Goal: Task Accomplishment & Management: Manage account settings

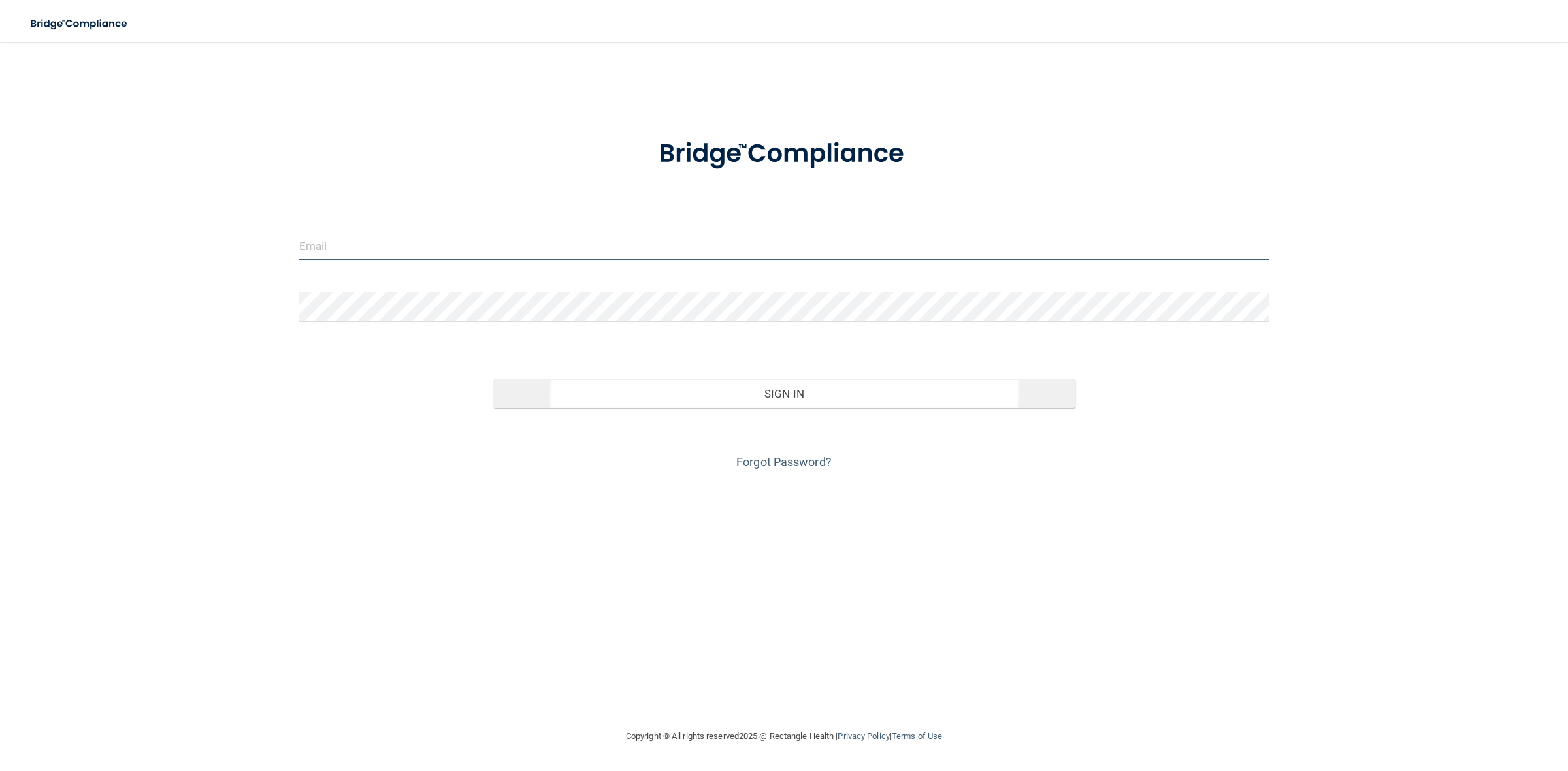
type input "[PERSON_NAME][EMAIL_ADDRESS][DOMAIN_NAME]"
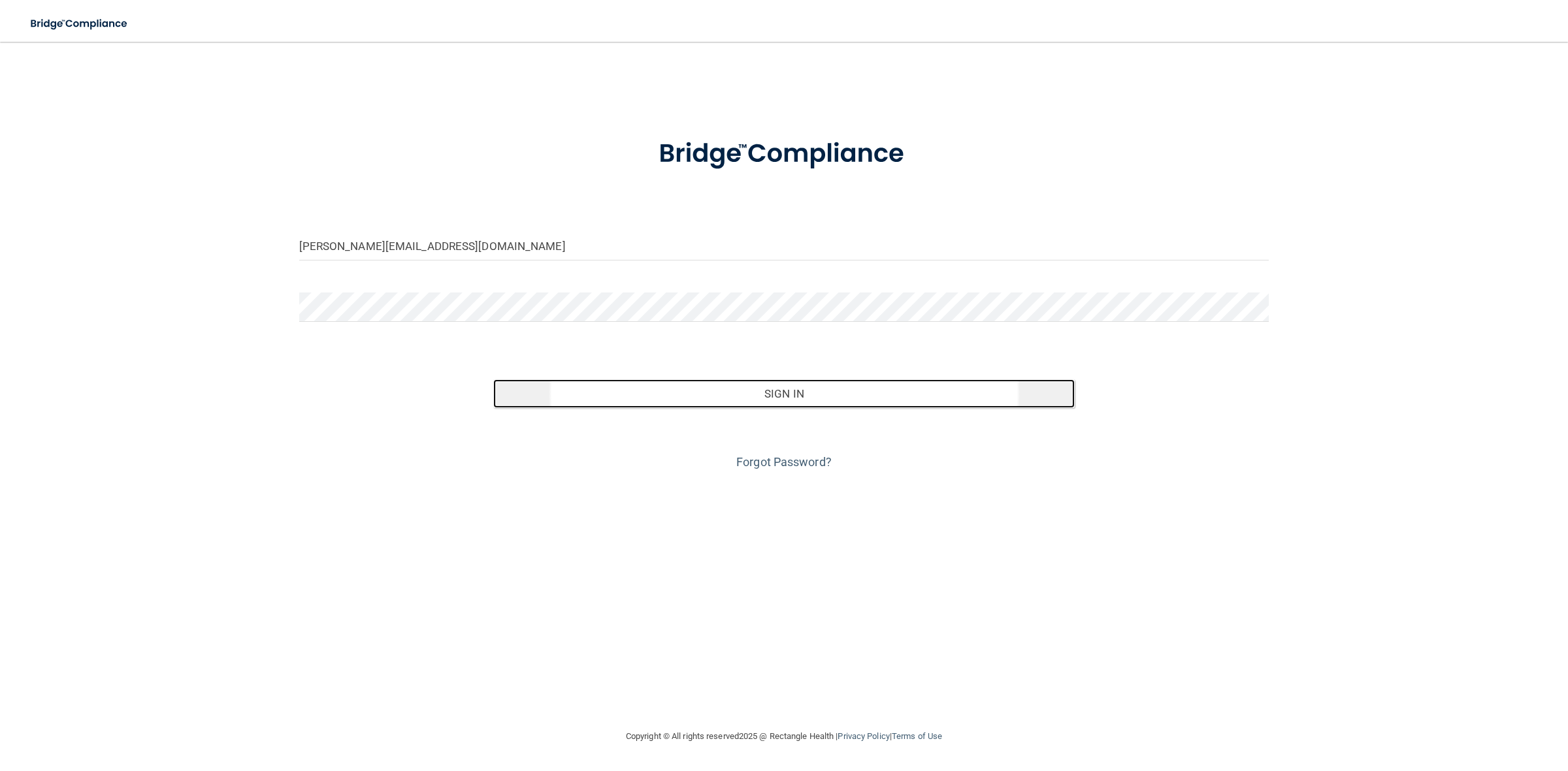
click at [813, 392] on button "Sign In" at bounding box center [784, 394] width 582 height 29
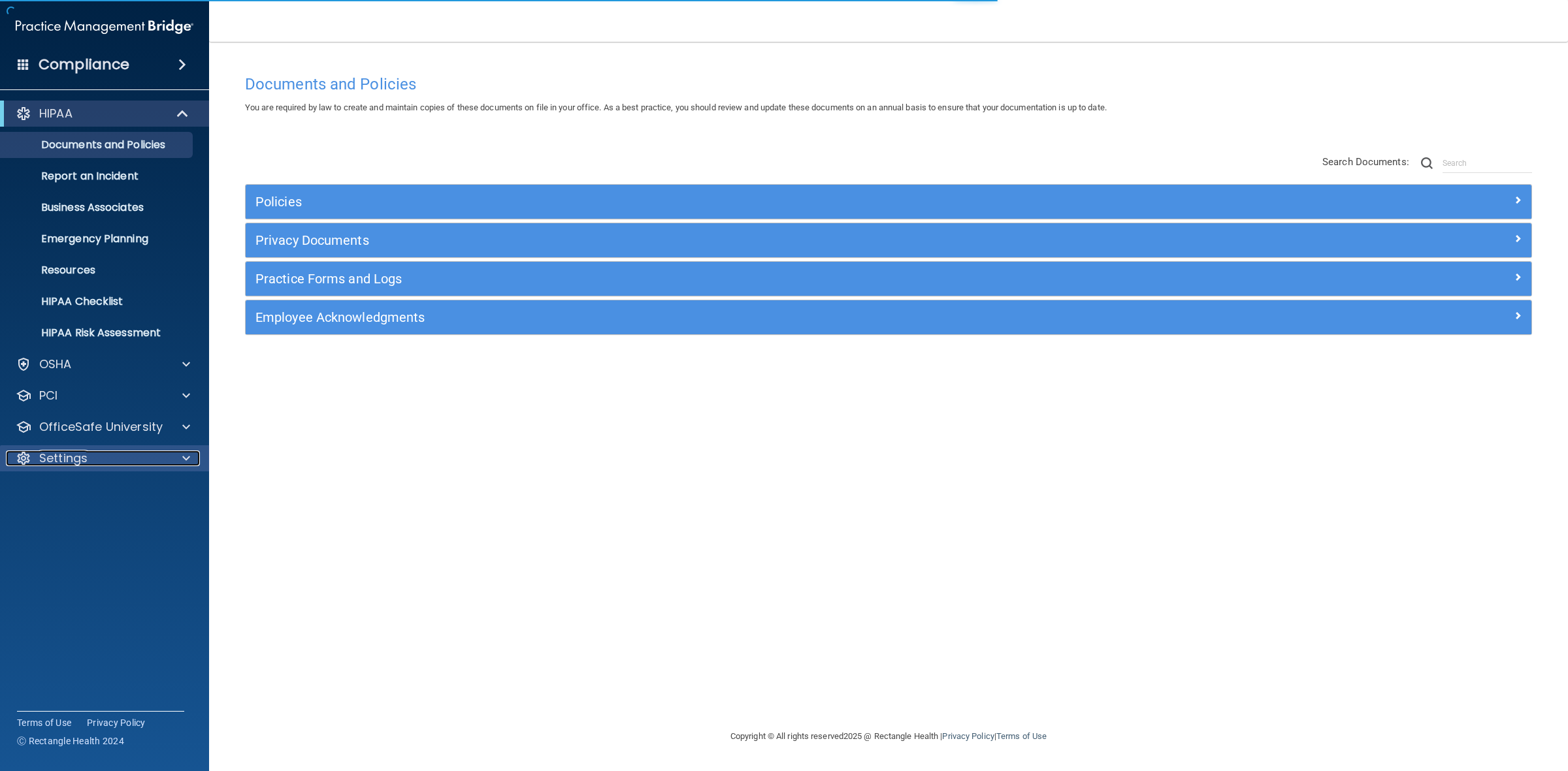
click at [76, 462] on p "Settings" at bounding box center [63, 458] width 48 height 16
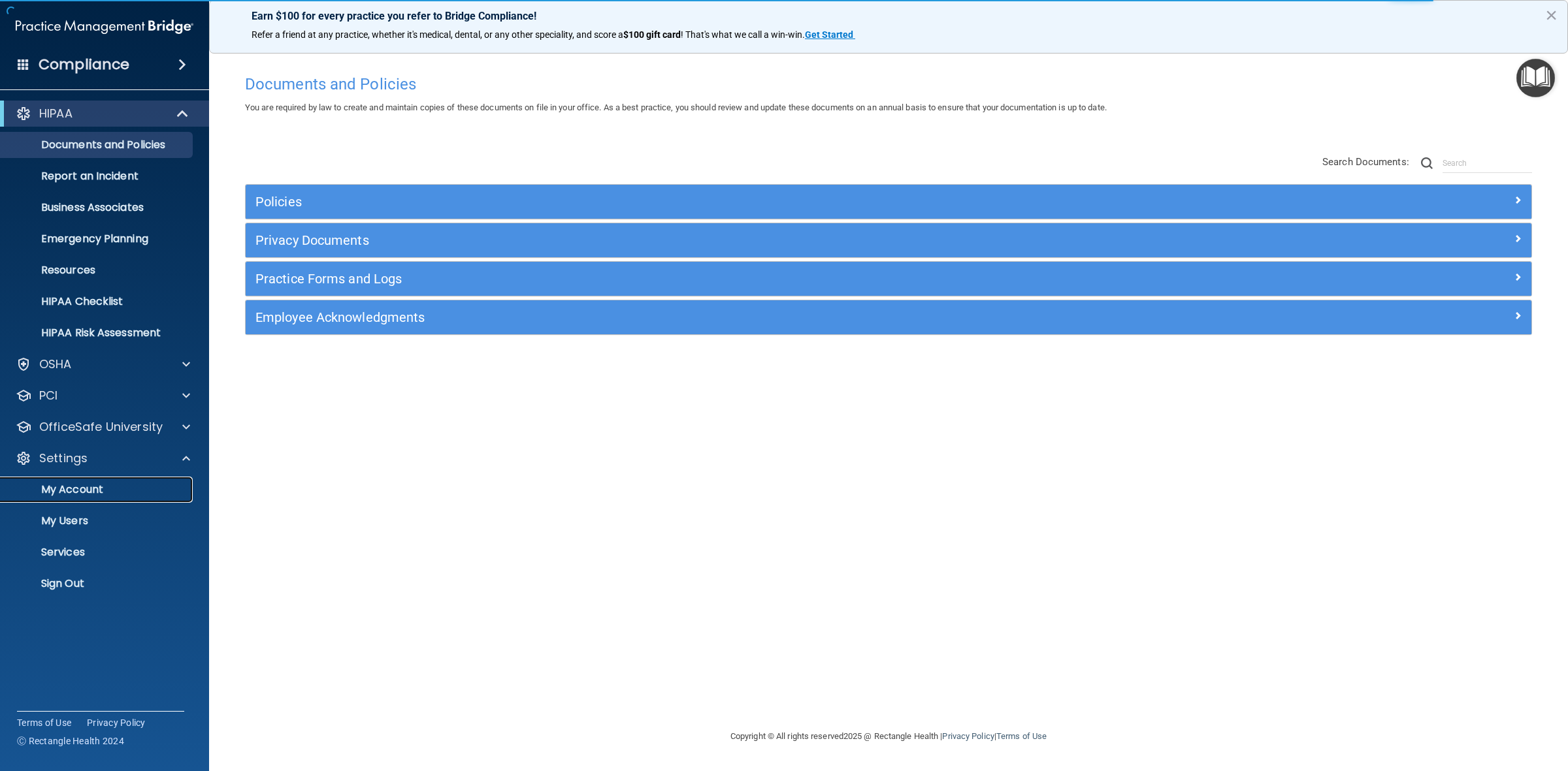
click at [90, 487] on p "My Account" at bounding box center [97, 490] width 178 height 13
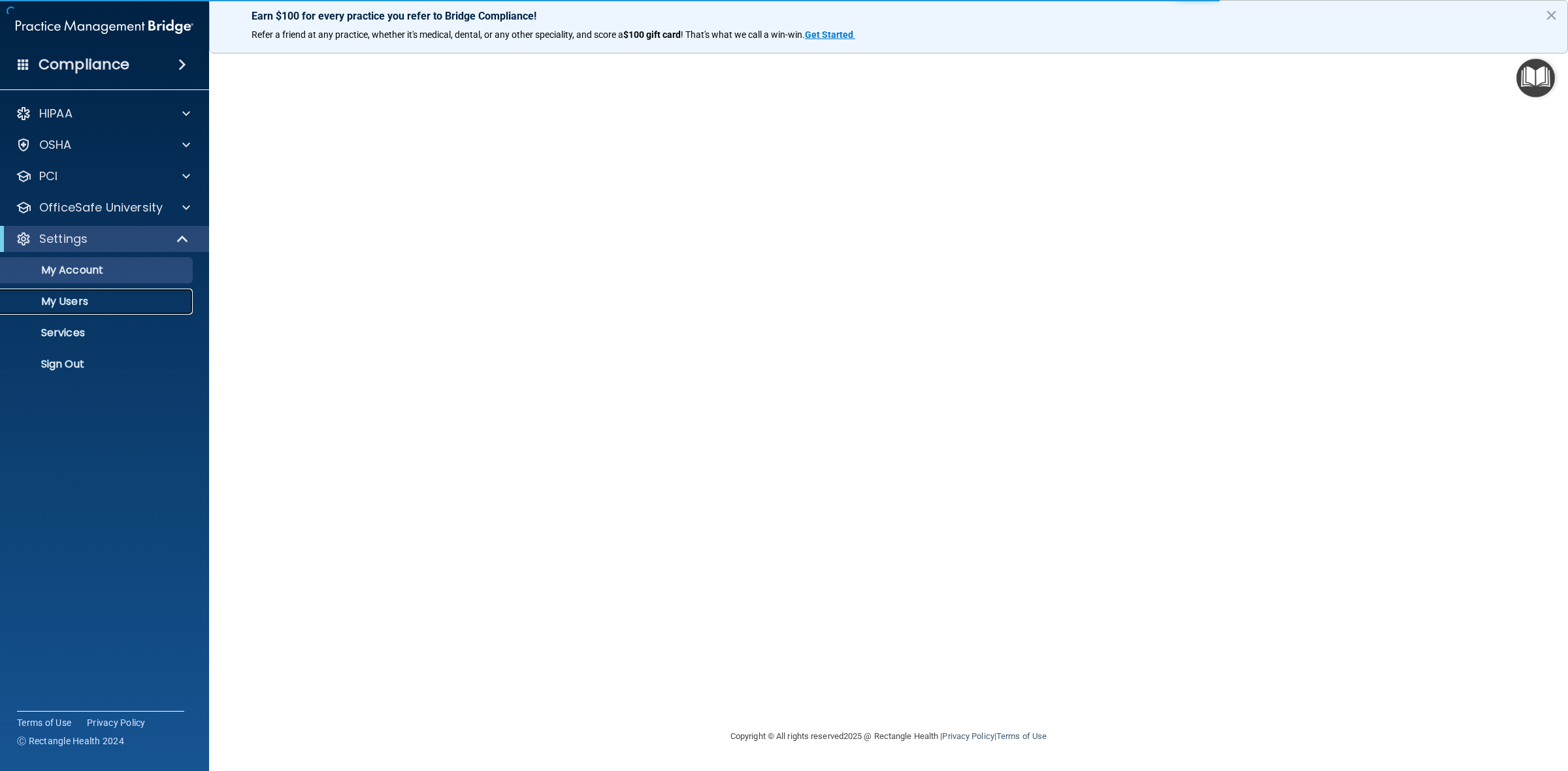
click at [95, 302] on p "My Users" at bounding box center [97, 302] width 178 height 13
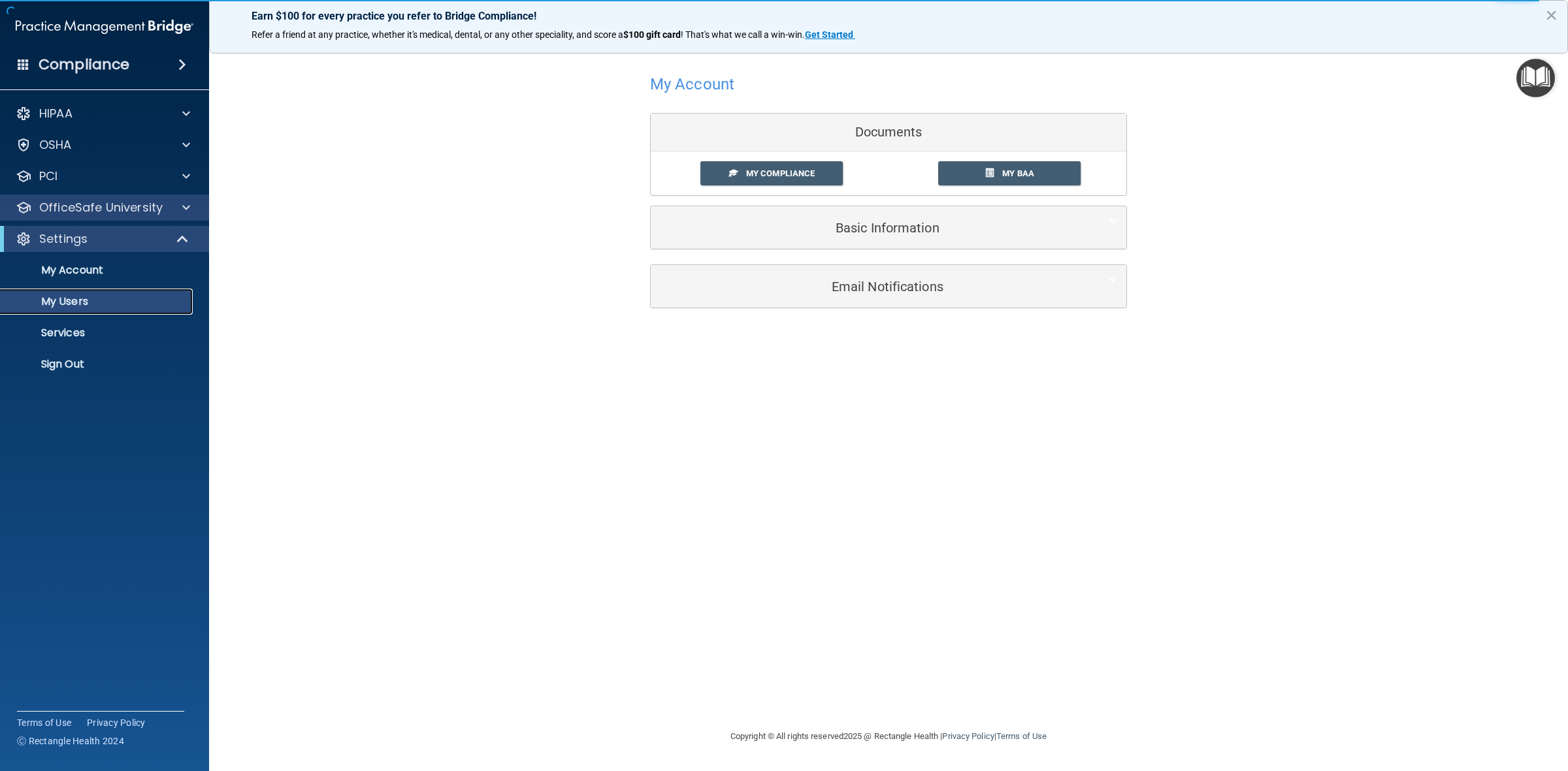
select select "20"
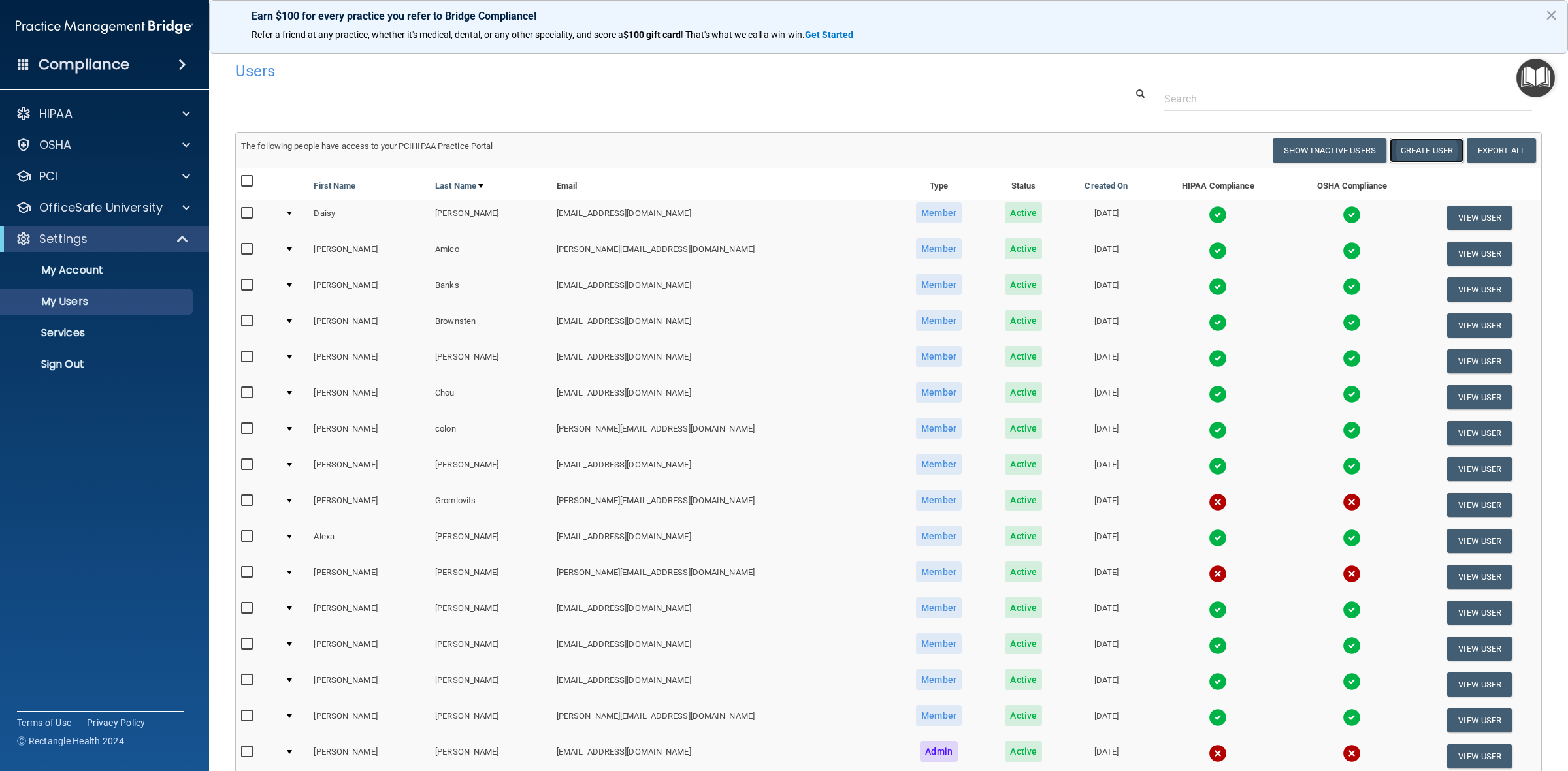
click at [1395, 153] on button "Create User" at bounding box center [1426, 150] width 74 height 24
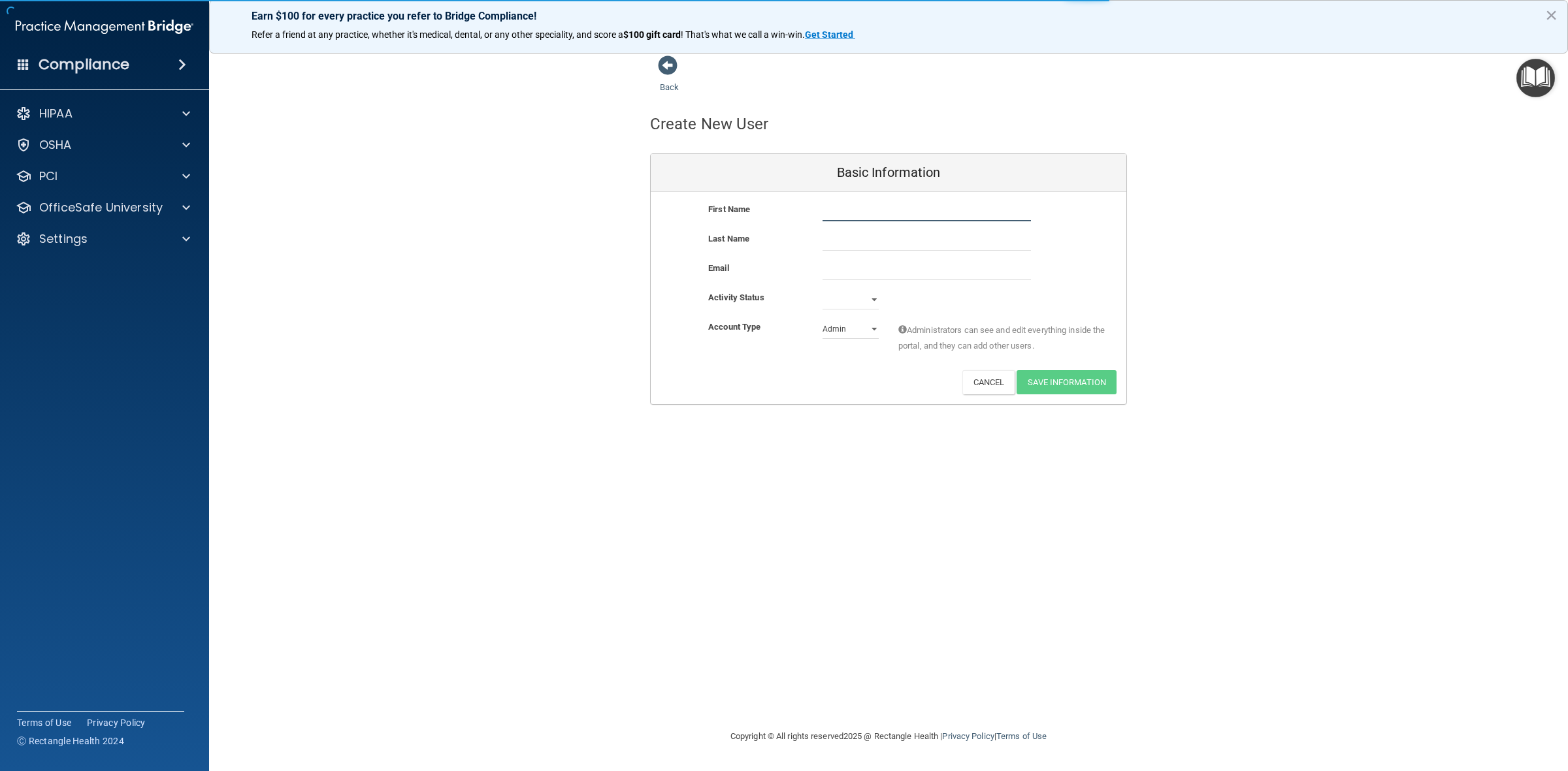
click at [832, 213] on input "text" at bounding box center [927, 212] width 208 height 20
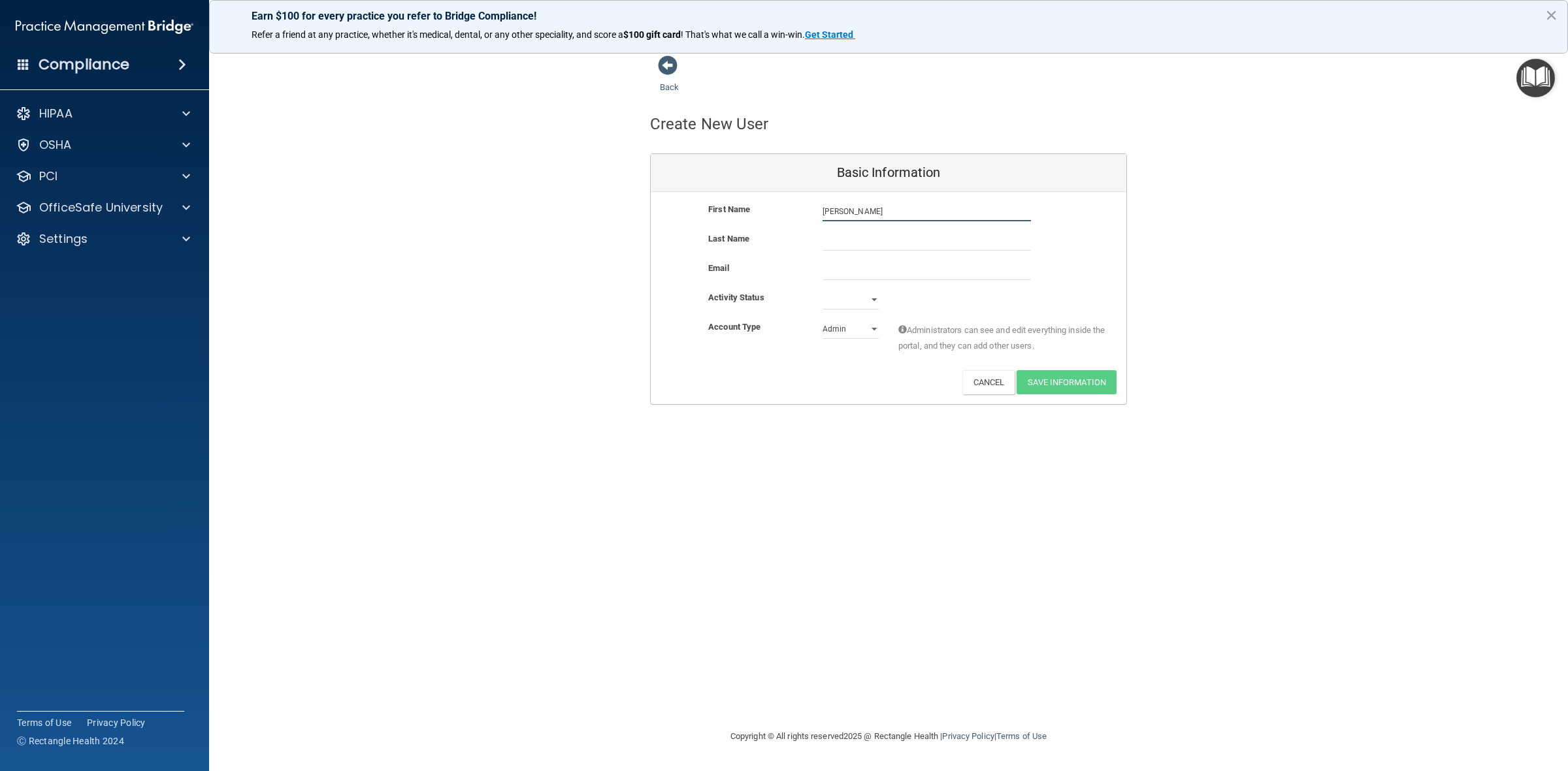
type input "[PERSON_NAME]"
type input "Glahe"
type input "[EMAIL_ADDRESS][DOMAIN_NAME]"
click at [873, 292] on select "Active Inactive" at bounding box center [850, 302] width 56 height 20
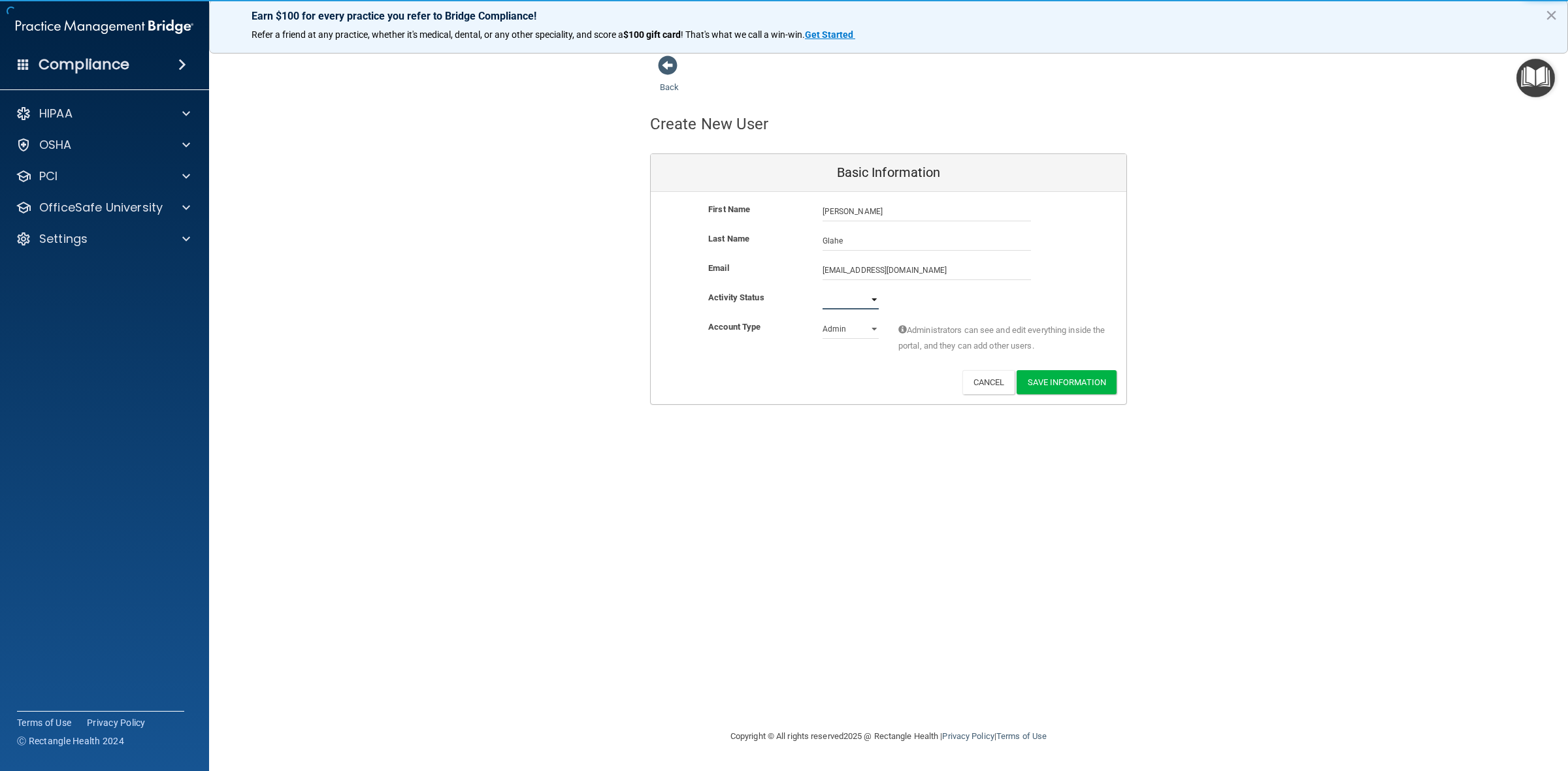
select select "active"
click at [823, 290] on select "Active Inactive" at bounding box center [850, 300] width 56 height 20
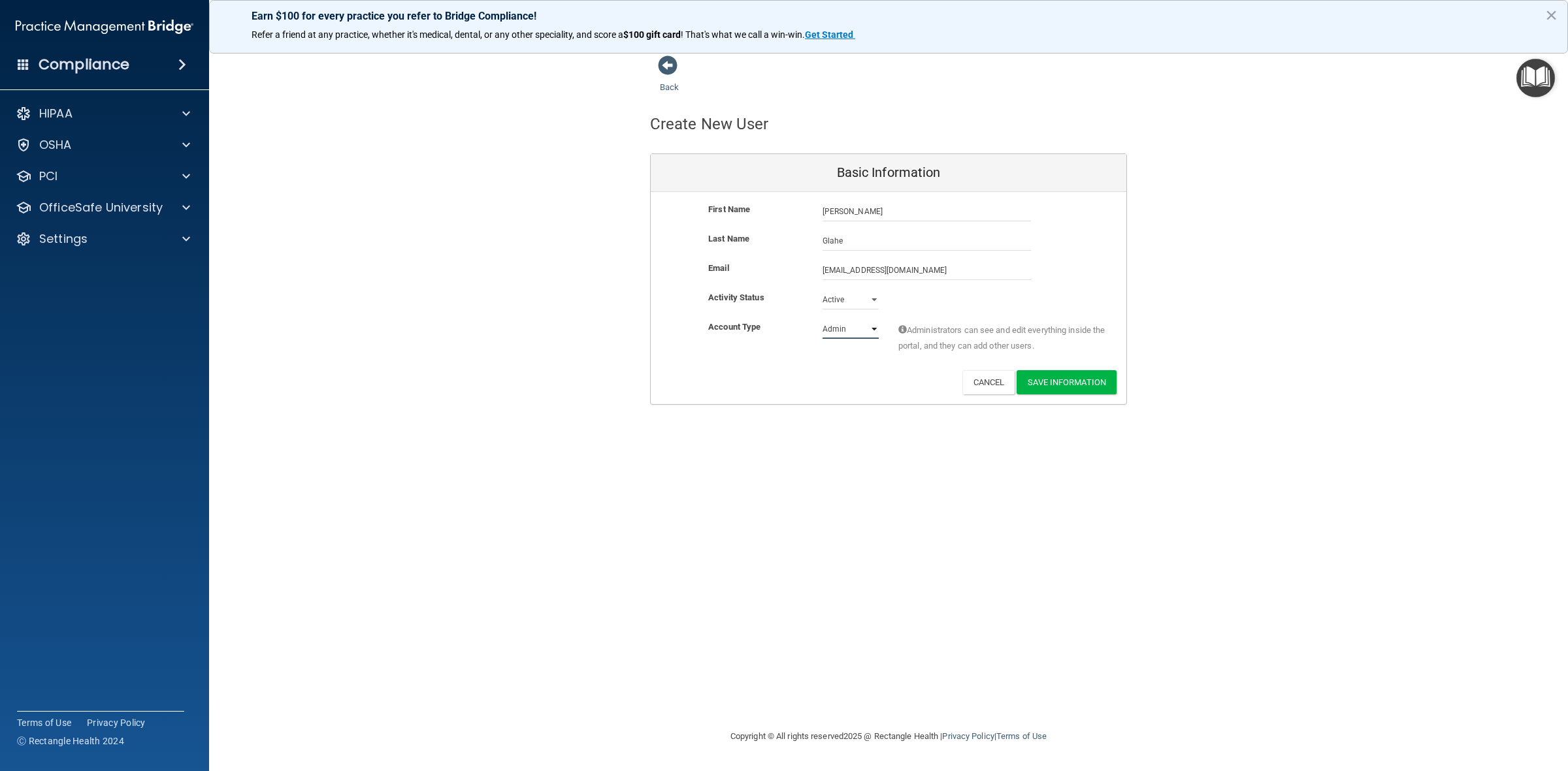
click at [867, 332] on select "Admin Member" at bounding box center [850, 329] width 56 height 20
select select "practice_member"
click at [823, 319] on select "Admin Member" at bounding box center [850, 329] width 56 height 20
click at [1047, 386] on button "Save Information" at bounding box center [1066, 382] width 100 height 24
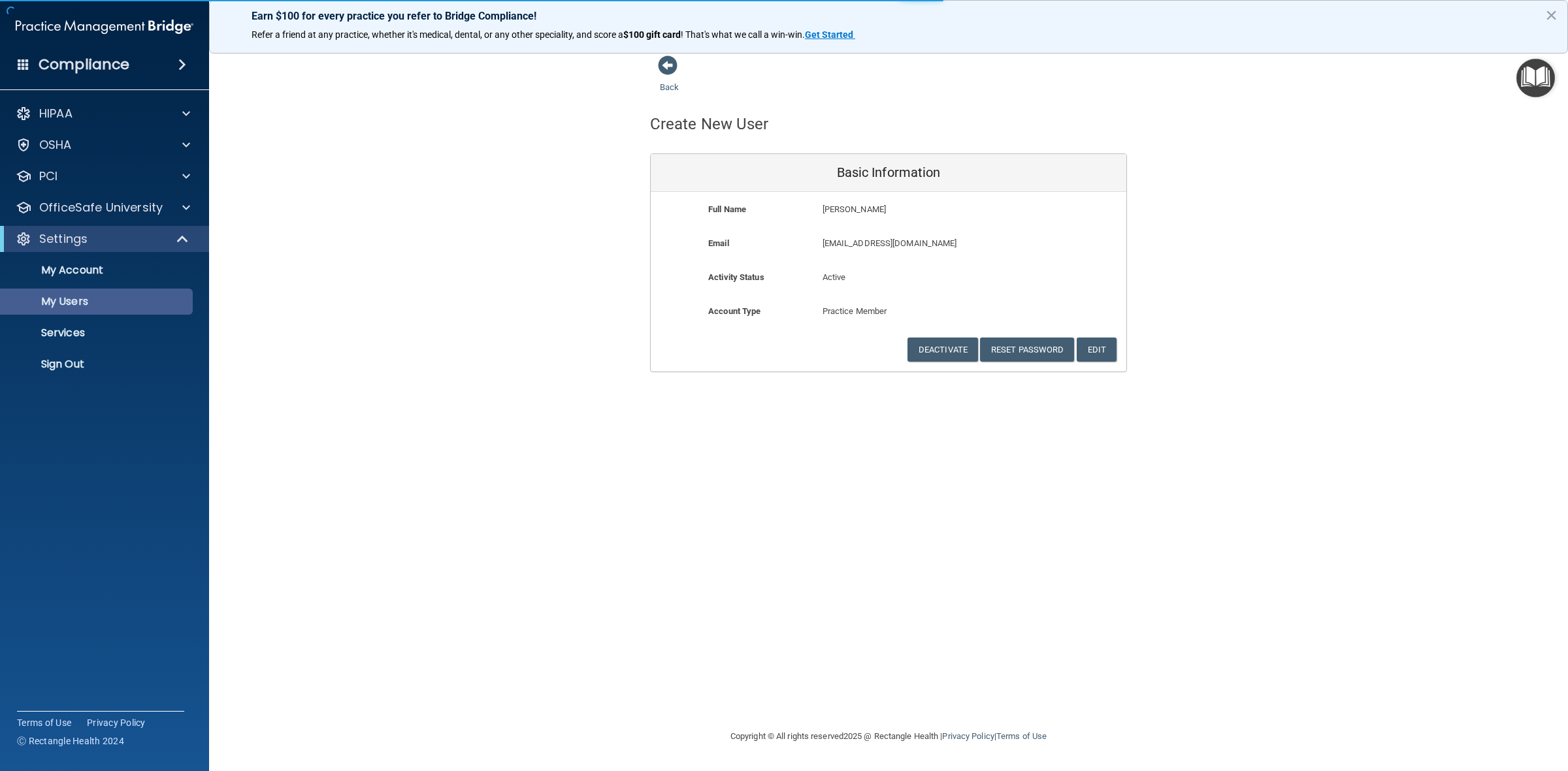
select select "20"
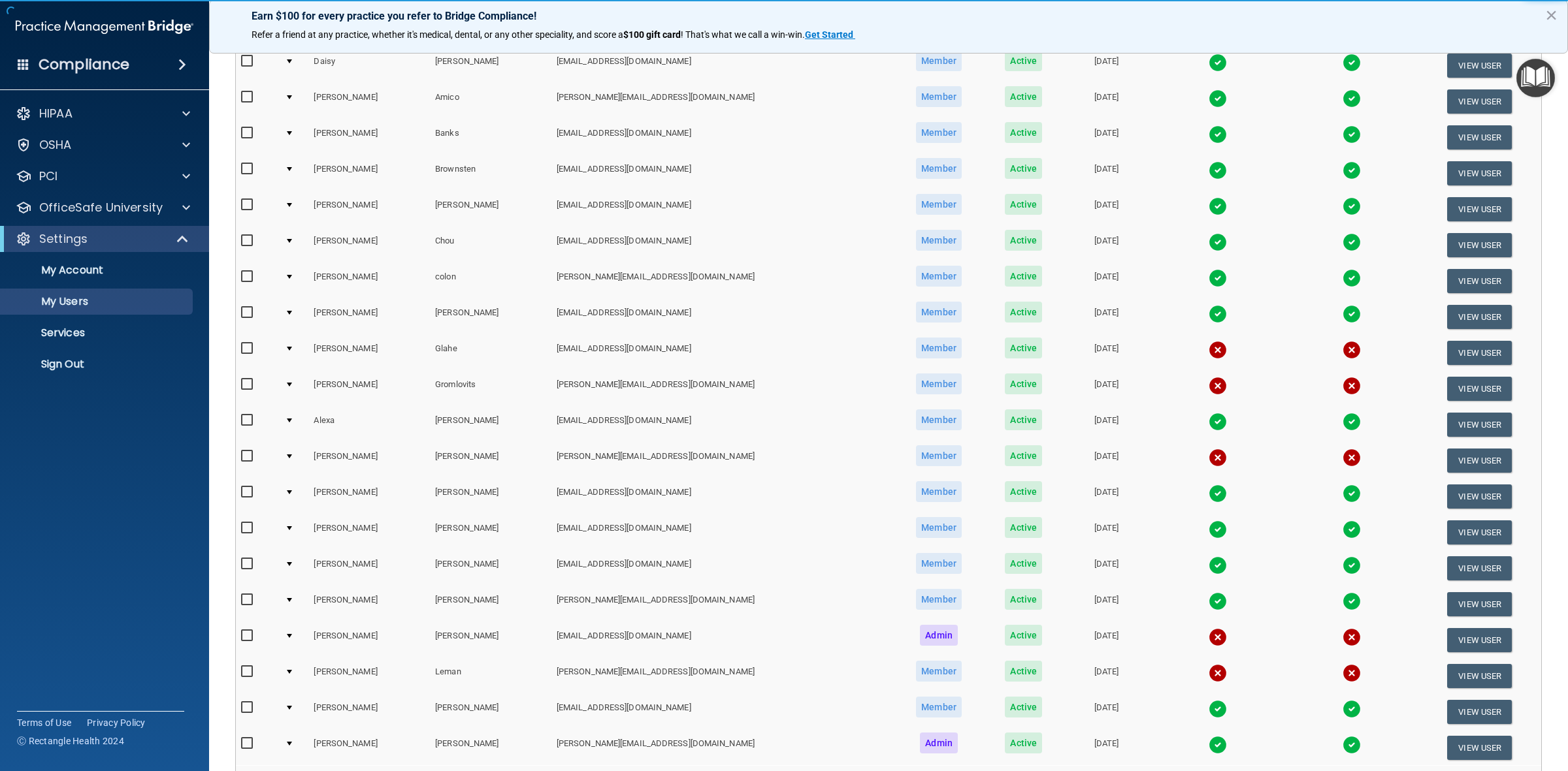
scroll to position [245, 0]
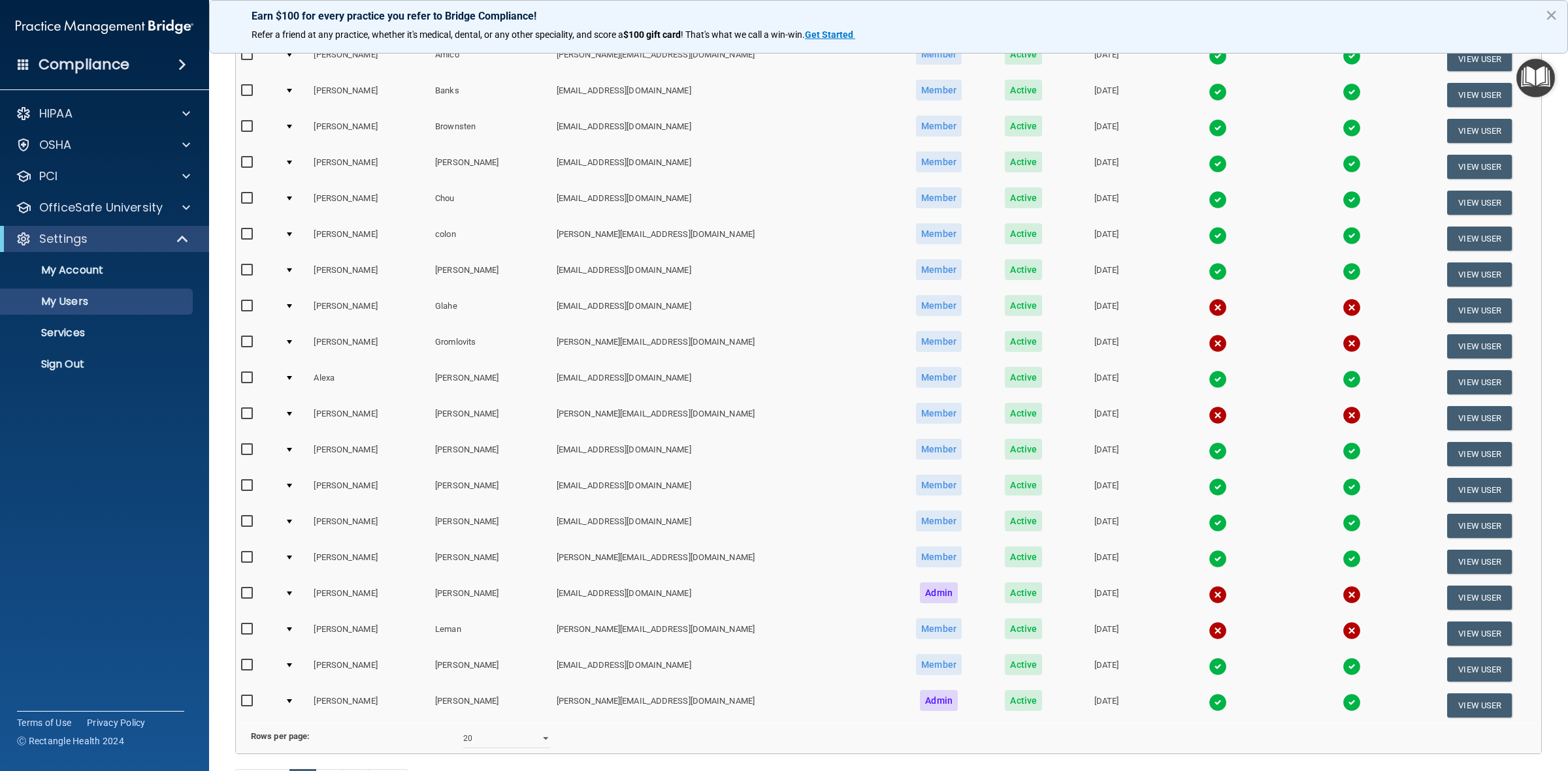
click at [246, 304] on input "checkbox" at bounding box center [248, 306] width 15 height 11
checkbox input "true"
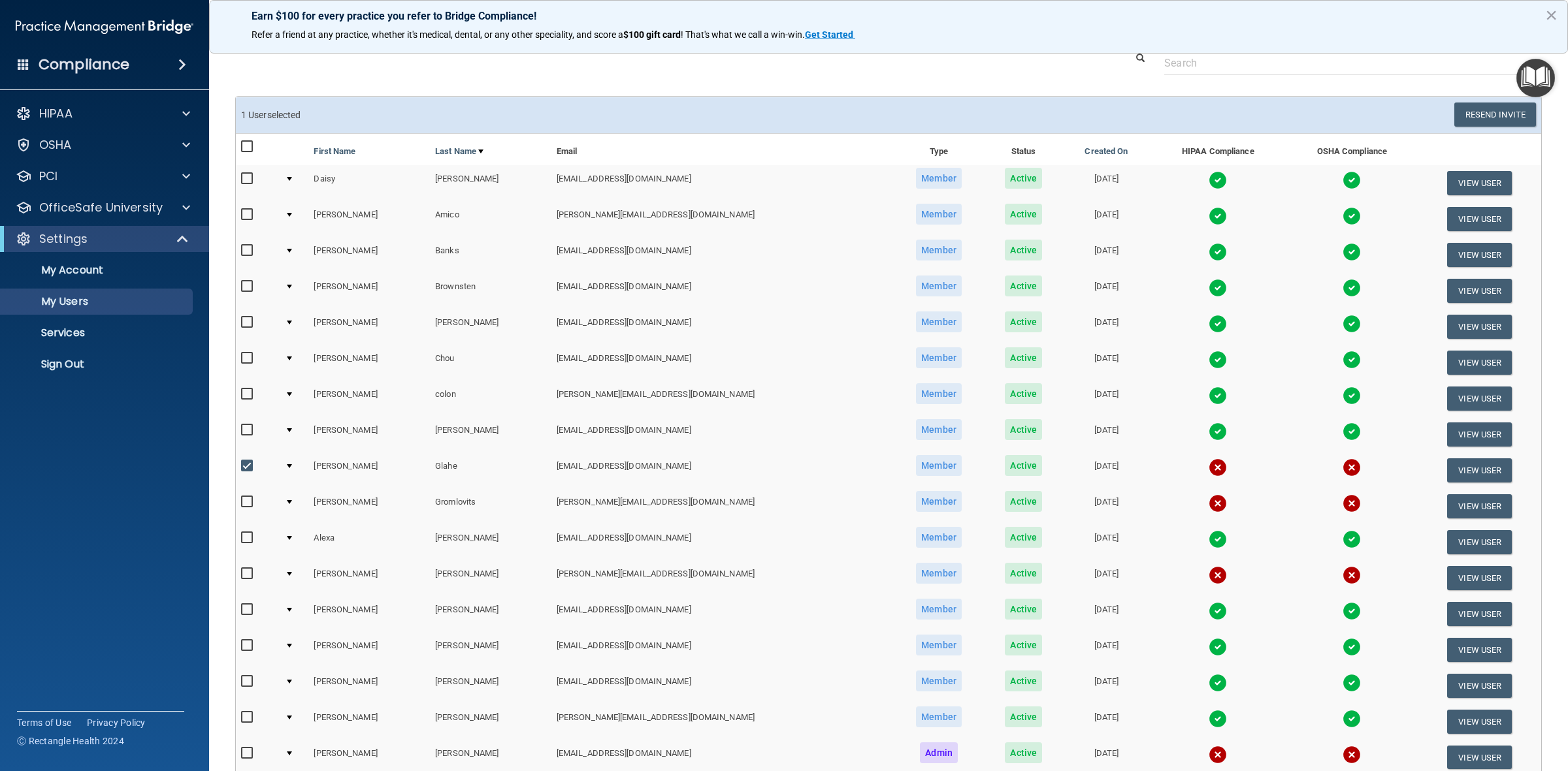
scroll to position [0, 0]
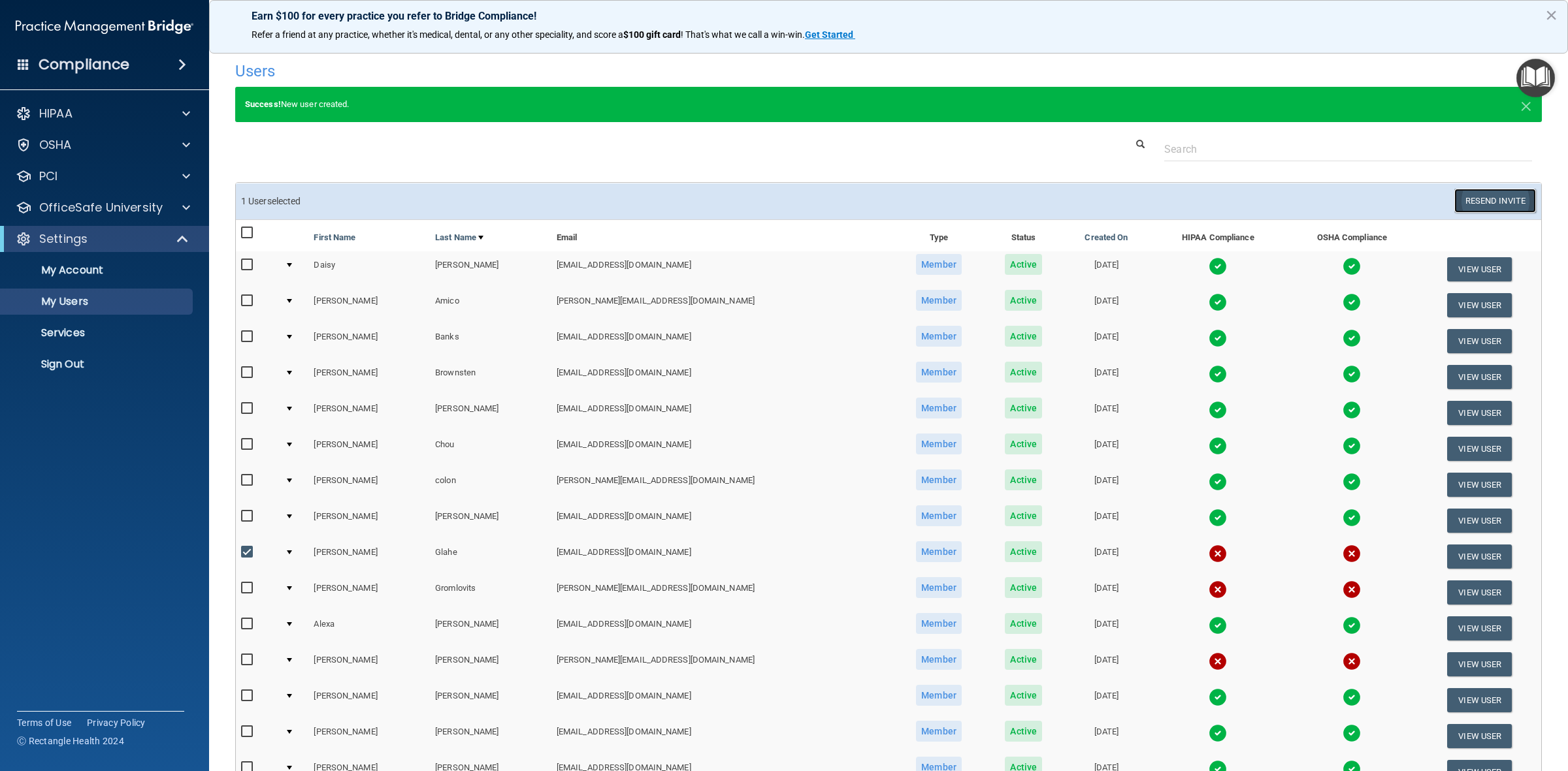
click at [1503, 203] on button "Resend Invite" at bounding box center [1495, 201] width 82 height 24
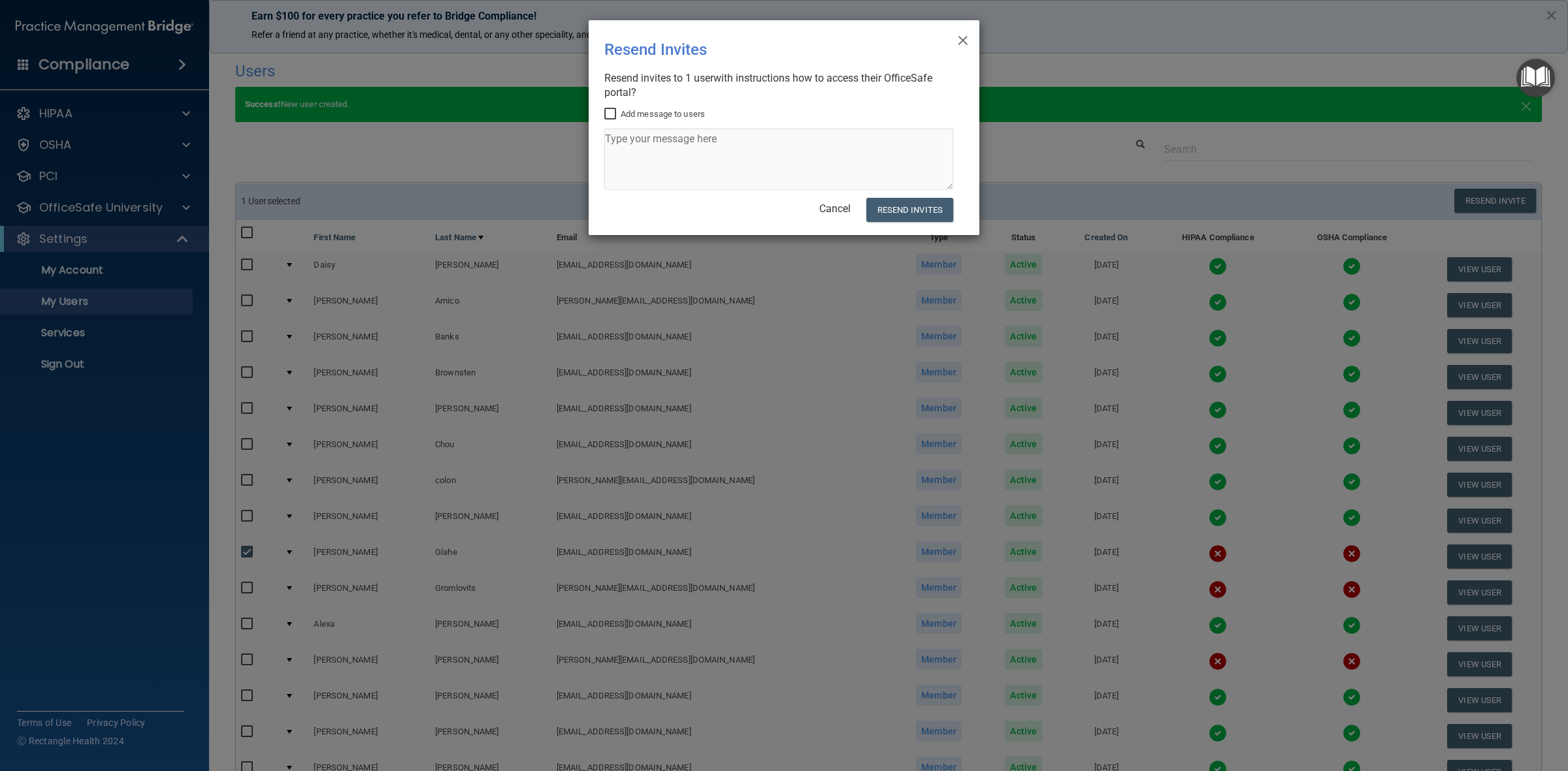
click at [608, 116] on input "Add message to users" at bounding box center [612, 115] width 15 height 11
checkbox input "true"
click at [618, 139] on textarea at bounding box center [779, 159] width 349 height 61
type textarea "OSHA, HIPAA, Bloodborne, Hazard"
click at [918, 205] on button "Resend Invites" at bounding box center [909, 210] width 87 height 24
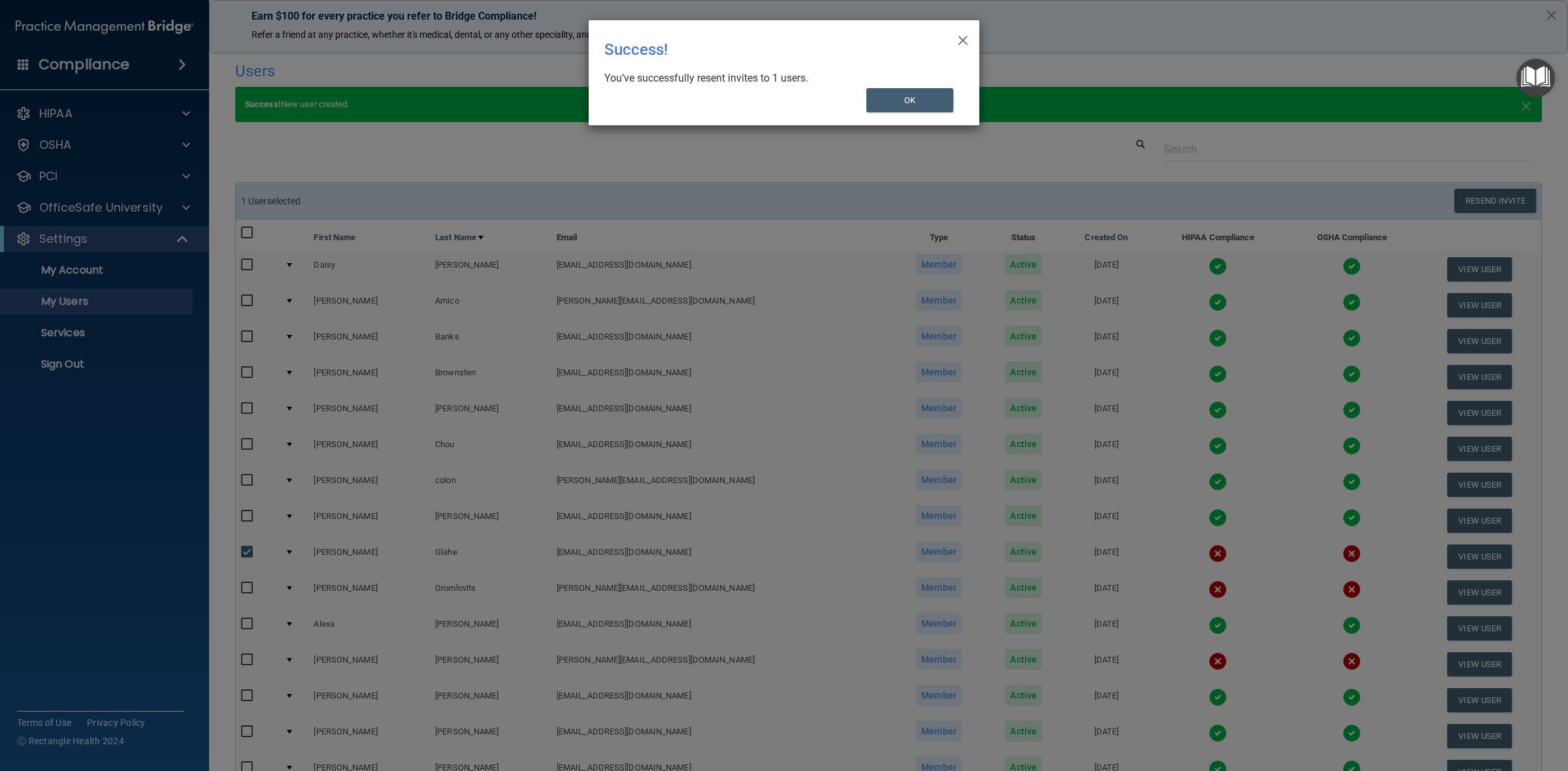
click at [899, 86] on div "× Close Success! You’ve successfully resent invites to 1 users. OK" at bounding box center [784, 73] width 391 height 105
click at [903, 95] on button "OK" at bounding box center [909, 100] width 88 height 24
